Goal: Information Seeking & Learning: Check status

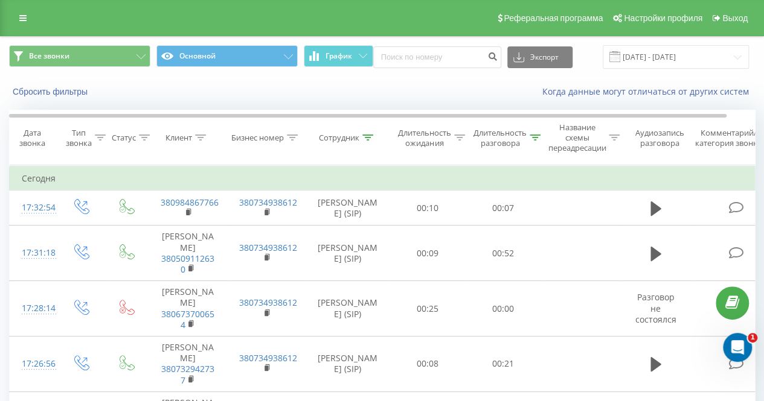
click at [352, 136] on div "Сотрудник" at bounding box center [339, 138] width 40 height 10
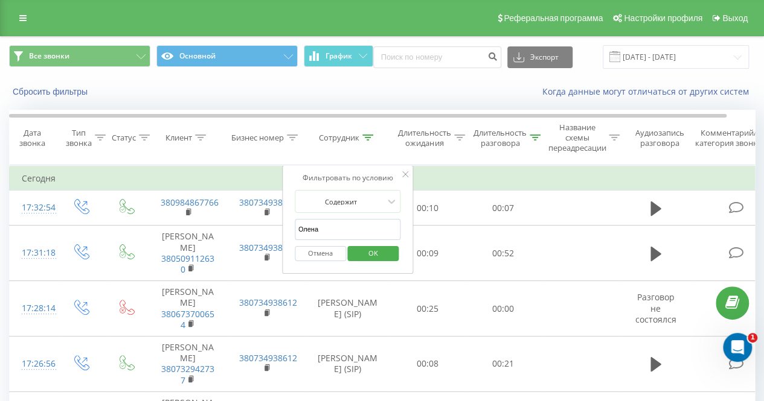
click at [362, 136] on icon at bounding box center [367, 138] width 11 height 6
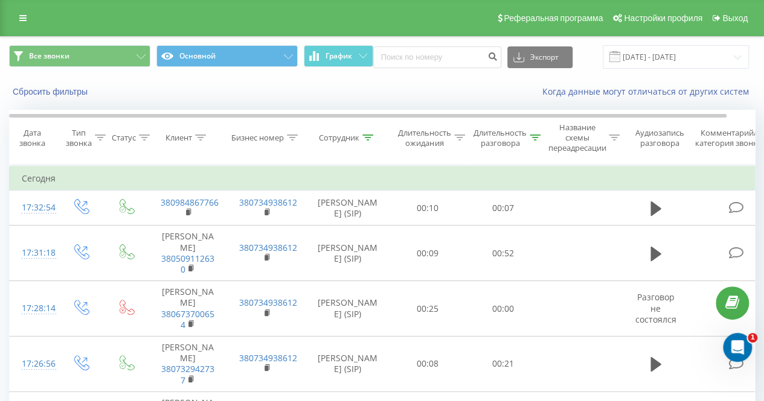
click at [363, 136] on icon at bounding box center [367, 138] width 11 height 6
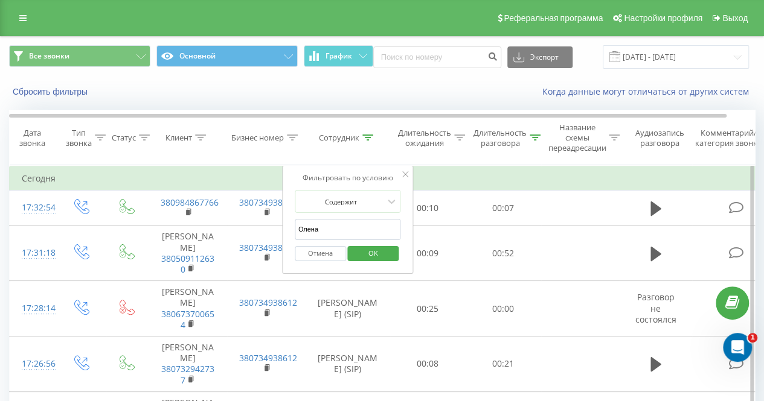
click at [338, 220] on input "Олена" at bounding box center [348, 229] width 106 height 21
type input "[PERSON_NAME]"
click at [377, 252] on span "OK" at bounding box center [373, 253] width 34 height 19
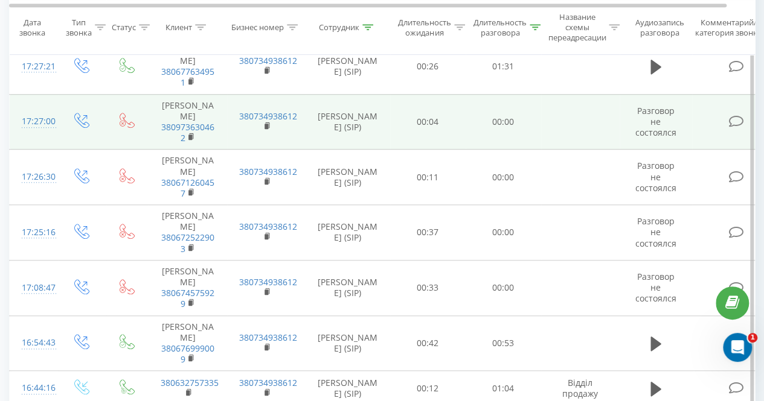
scroll to position [423, 0]
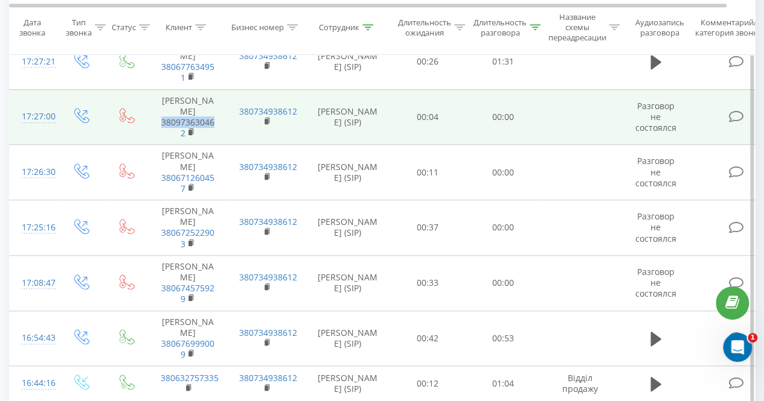
drag, startPoint x: 216, startPoint y: 132, endPoint x: 155, endPoint y: 131, distance: 61.6
click at [155, 131] on td "[PERSON_NAME] 380973630462" at bounding box center [188, 117] width 78 height 56
click at [191, 135] on rect at bounding box center [190, 132] width 4 height 5
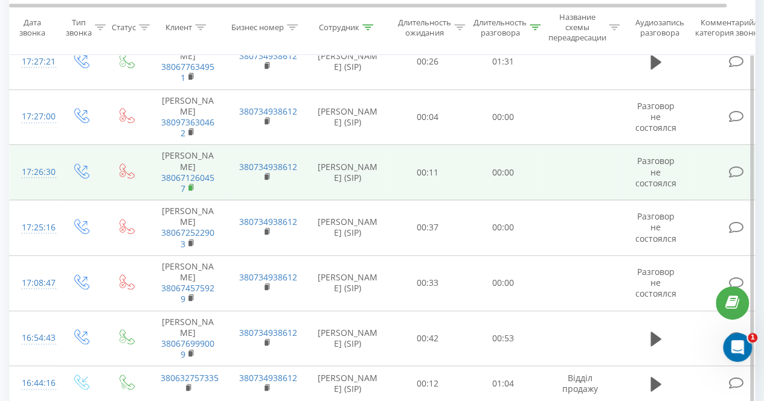
click at [190, 192] on icon at bounding box center [191, 188] width 7 height 8
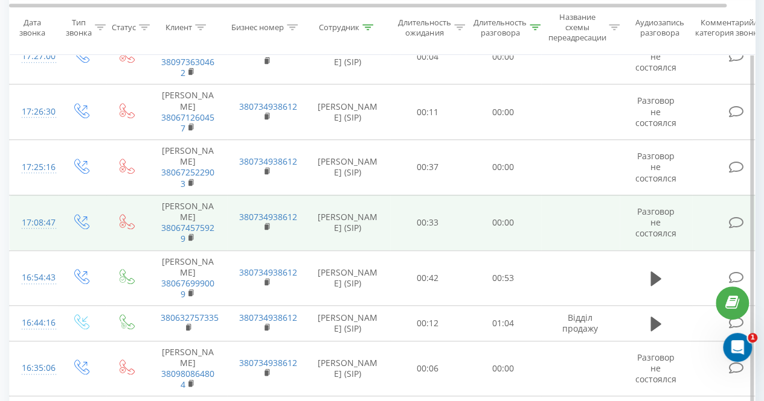
scroll to position [543, 0]
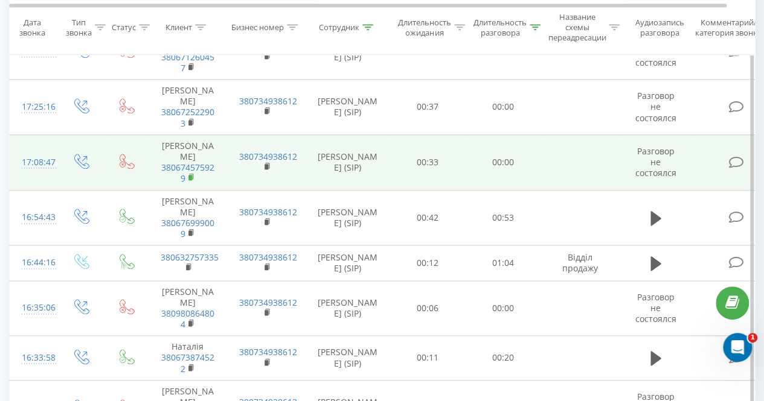
click at [194, 182] on icon at bounding box center [191, 177] width 7 height 8
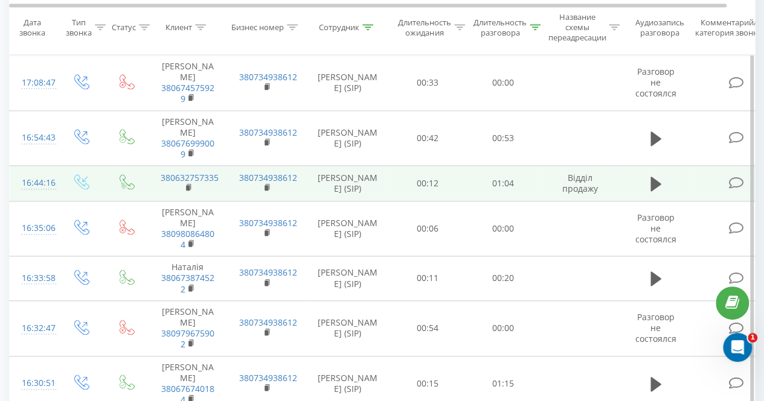
scroll to position [664, 0]
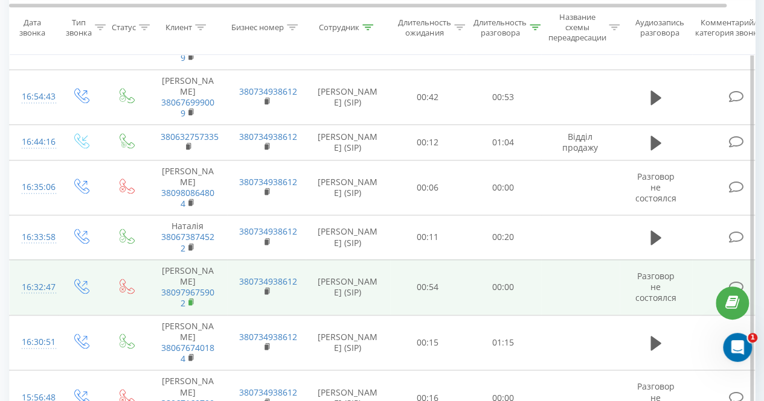
click at [188, 305] on rect at bounding box center [190, 302] width 4 height 5
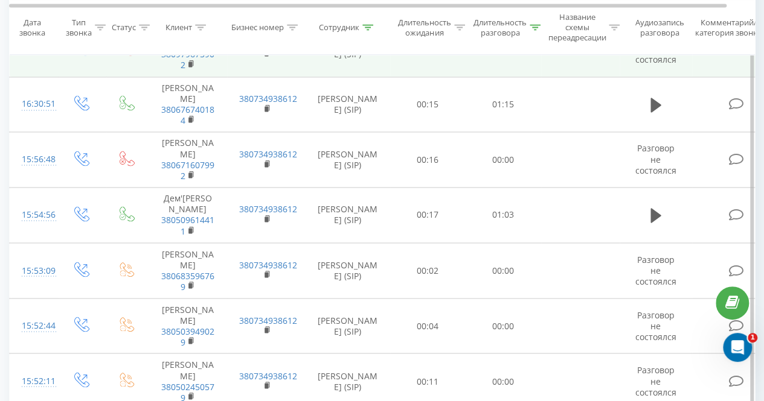
scroll to position [906, 0]
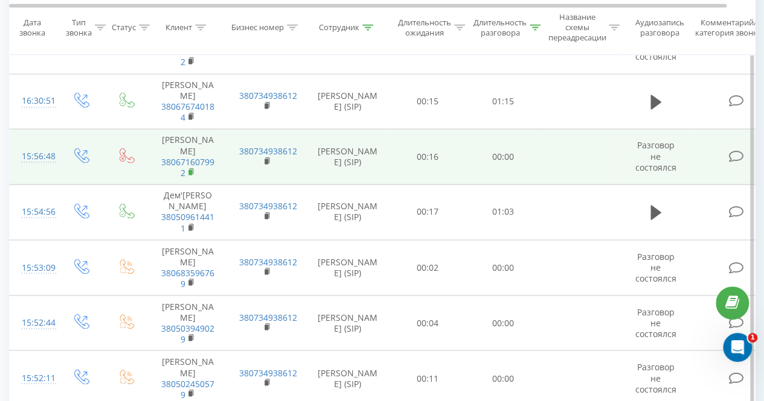
click at [193, 176] on icon at bounding box center [191, 172] width 7 height 8
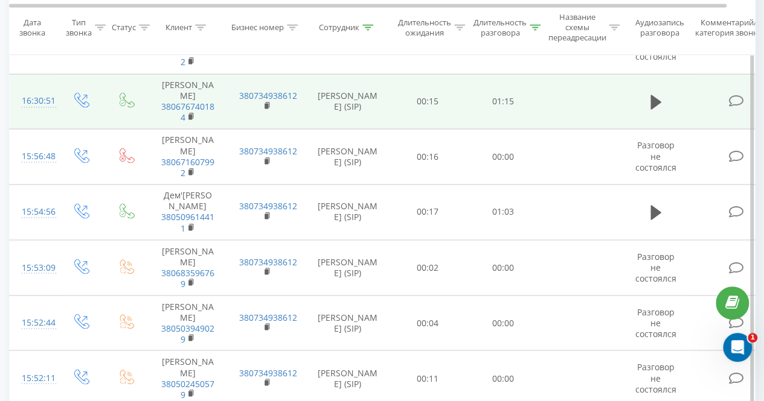
scroll to position [966, 0]
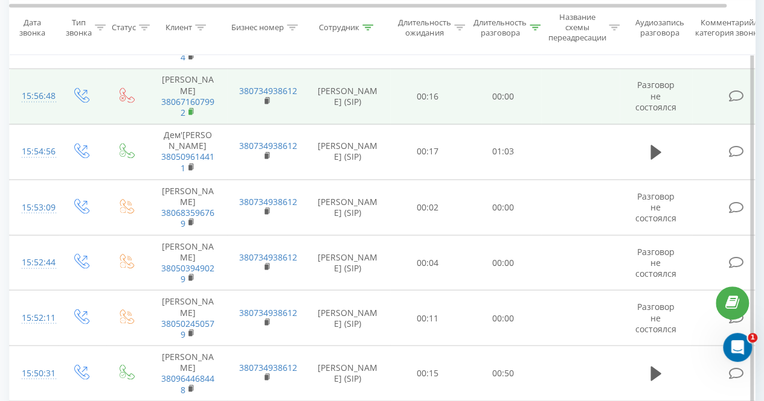
click at [192, 114] on icon at bounding box center [191, 110] width 4 height 5
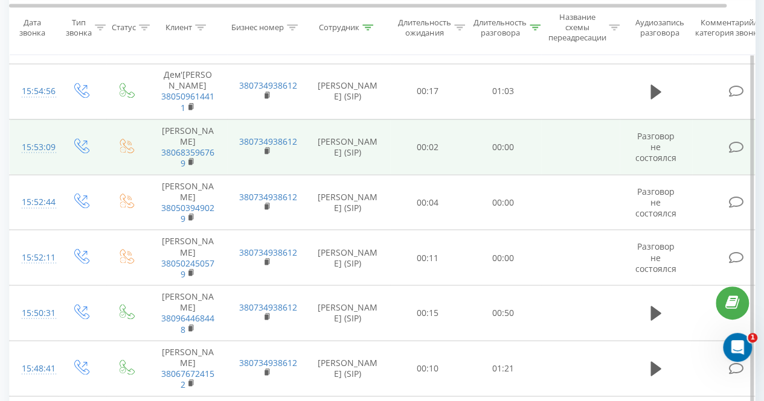
scroll to position [1087, 0]
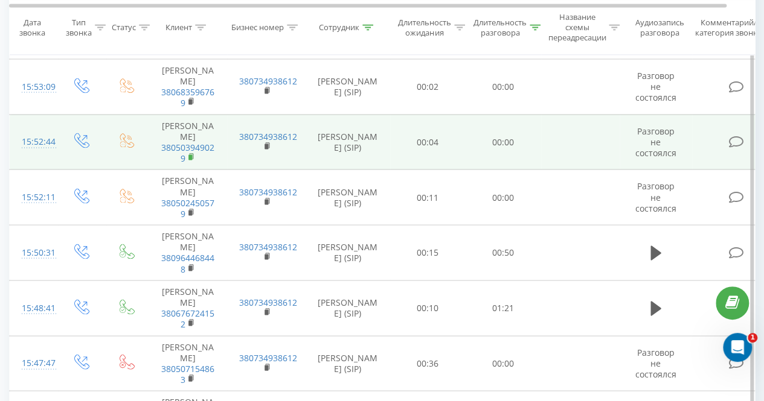
click at [192, 161] on icon at bounding box center [191, 157] width 7 height 8
